Goal: Use online tool/utility: Utilize a website feature to perform a specific function

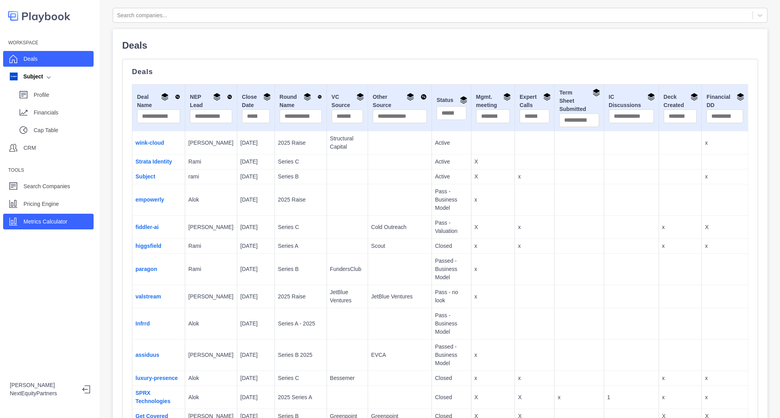
click at [65, 220] on p "Metrics Calculator" at bounding box center [46, 221] width 44 height 8
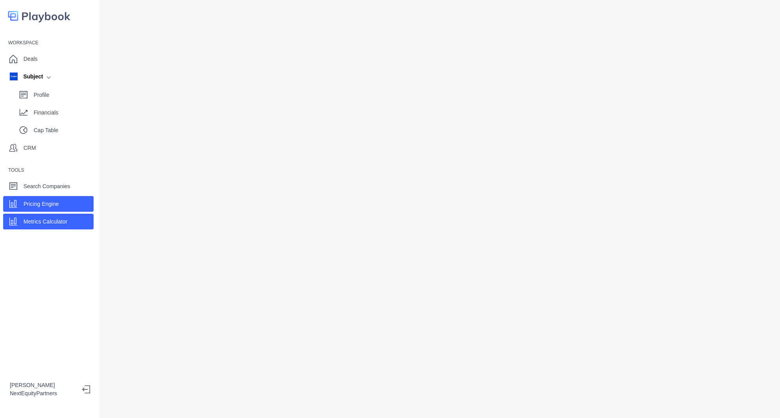
click at [54, 205] on p "Pricing Engine" at bounding box center [41, 204] width 35 height 8
click at [38, 203] on p "Pricing Engine" at bounding box center [41, 204] width 35 height 8
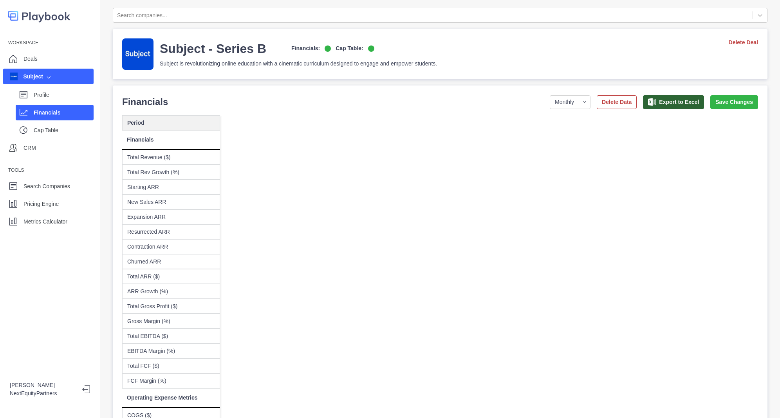
select select "monthly"
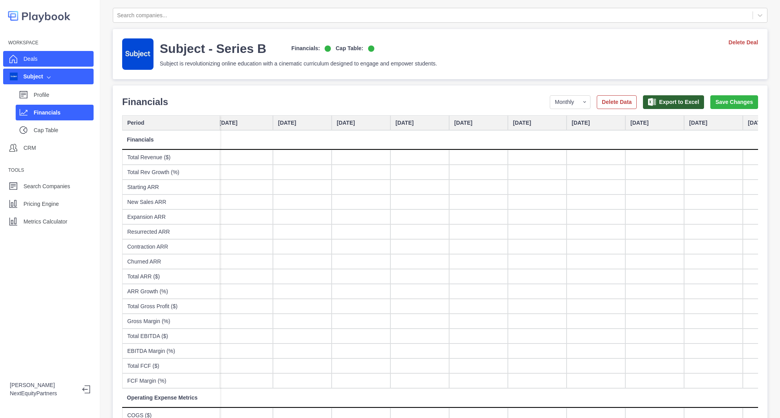
click at [28, 61] on p "Deals" at bounding box center [31, 59] width 14 height 8
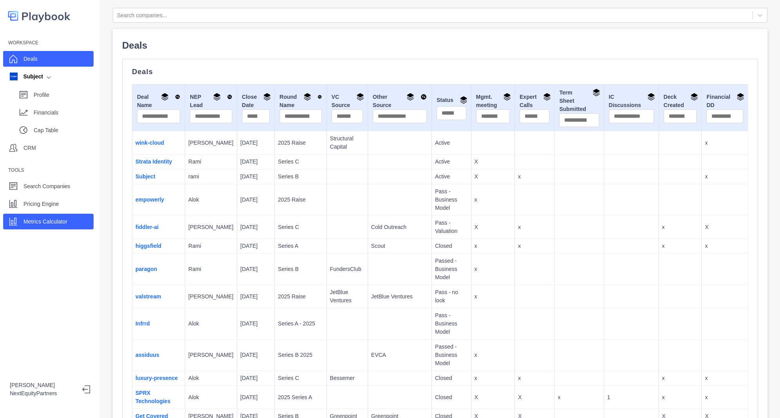
click at [19, 225] on div "Metrics Calculator" at bounding box center [48, 222] width 91 height 16
